Goal: Transaction & Acquisition: Purchase product/service

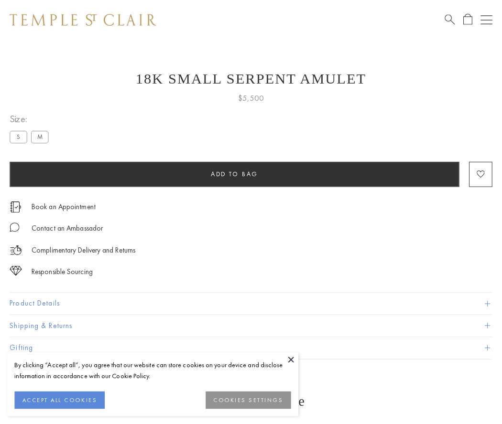
scroll to position [29, 0]
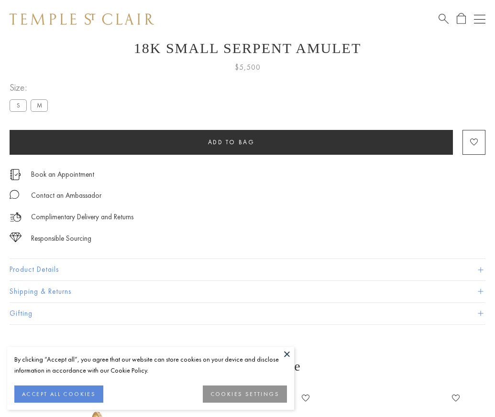
click at [231, 142] on span "Add to bag" at bounding box center [231, 142] width 47 height 8
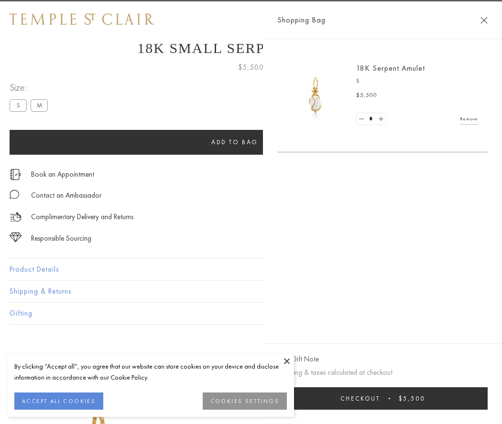
click at [488, 399] on button "Checkout $5,500" at bounding box center [382, 399] width 210 height 22
